Goal: Task Accomplishment & Management: Manage account settings

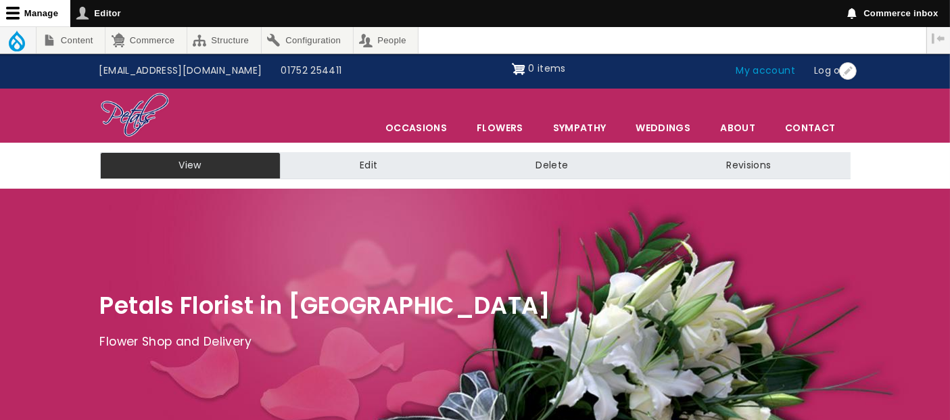
click at [758, 70] on link "My account" at bounding box center [766, 71] width 78 height 26
